Goal: Find specific page/section: Find specific page/section

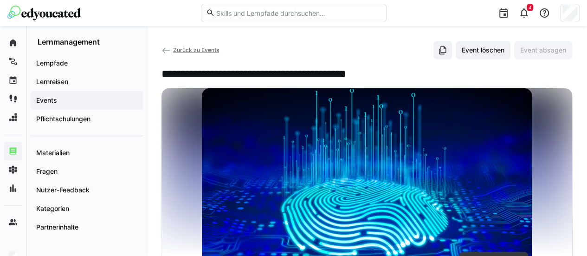
click at [166, 48] on eds-icon at bounding box center [165, 50] width 9 height 9
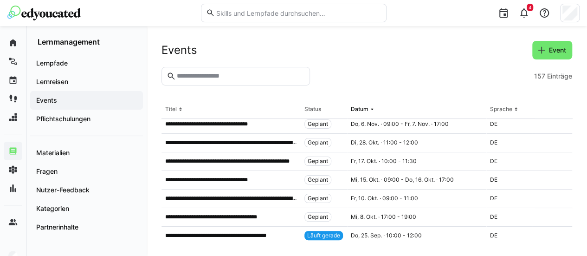
scroll to position [115, 0]
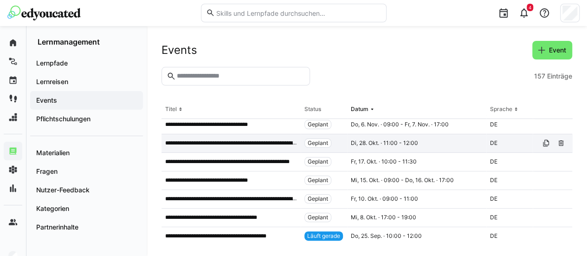
click at [263, 145] on p "**********" at bounding box center [231, 142] width 132 height 7
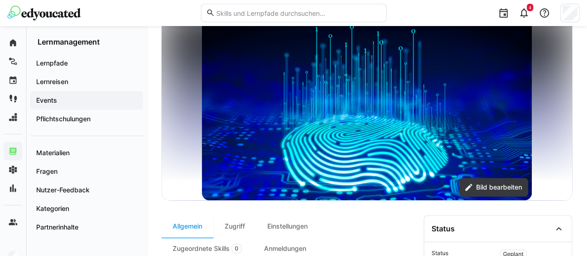
scroll to position [165, 0]
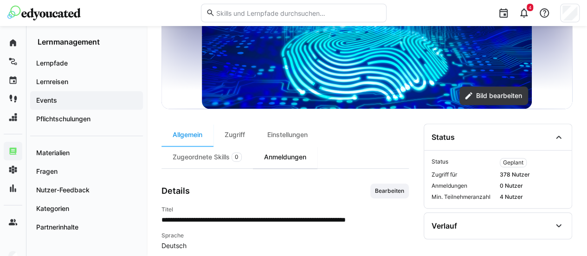
click at [268, 160] on div "Anmeldungen" at bounding box center [285, 157] width 64 height 22
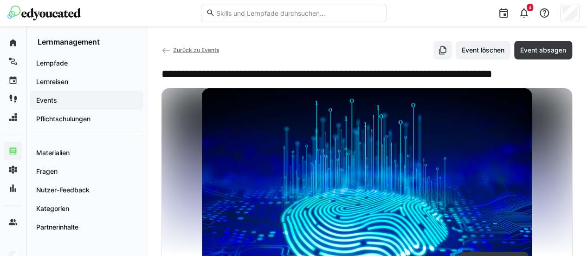
click at [163, 51] on eds-icon at bounding box center [165, 50] width 9 height 9
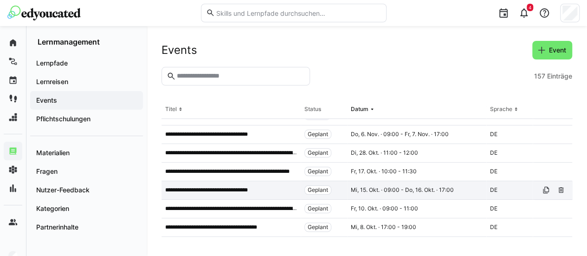
scroll to position [105, 0]
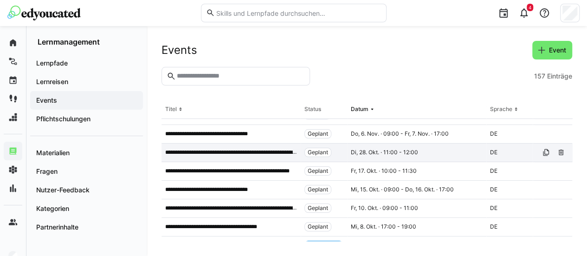
click at [227, 152] on p "**********" at bounding box center [231, 151] width 132 height 7
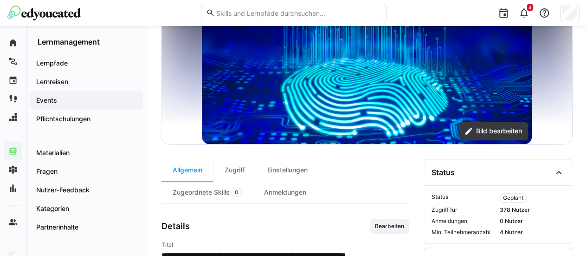
scroll to position [130, 0]
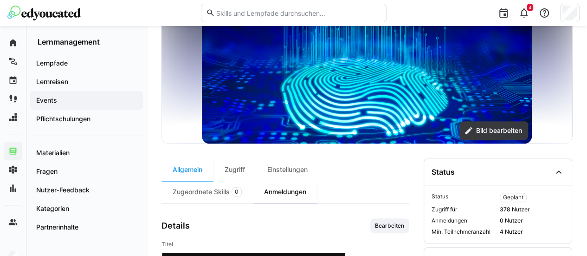
click at [286, 193] on div "Anmeldungen" at bounding box center [285, 191] width 64 height 22
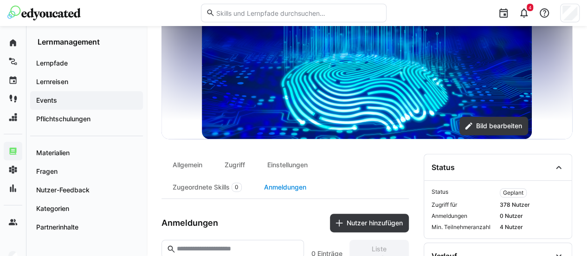
scroll to position [135, 0]
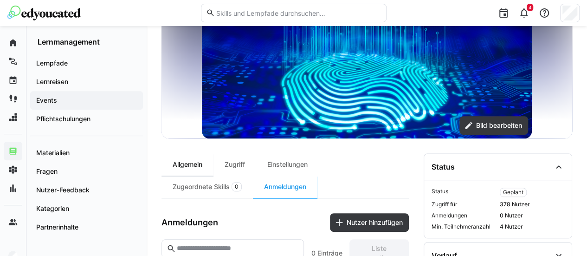
click at [202, 161] on div "Allgemein" at bounding box center [187, 164] width 52 height 22
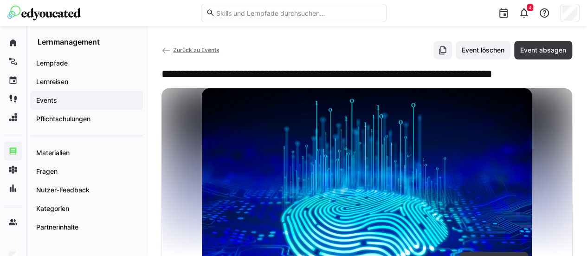
click at [166, 49] on eds-icon at bounding box center [165, 50] width 9 height 9
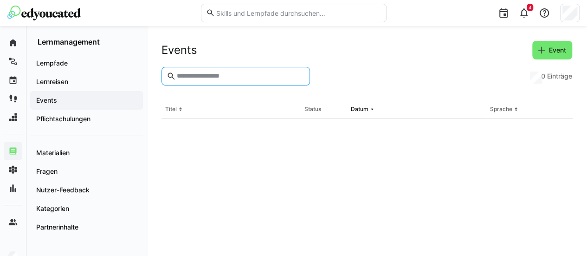
click at [208, 72] on input "text" at bounding box center [240, 76] width 129 height 8
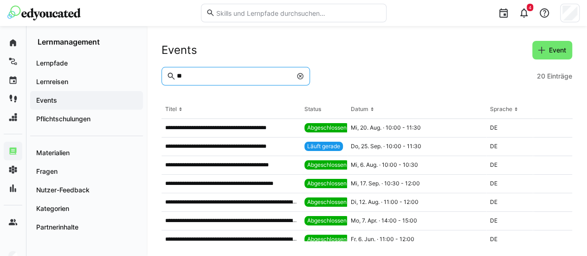
type input "**"
click at [301, 77] on eds-icon at bounding box center [299, 75] width 7 height 7
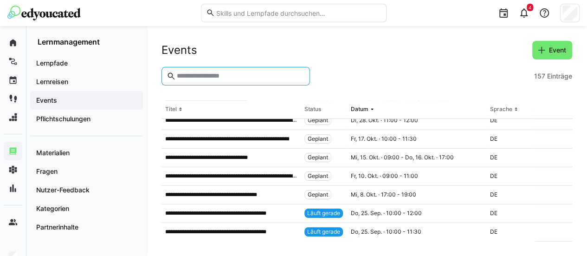
scroll to position [138, 0]
